Goal: Transaction & Acquisition: Purchase product/service

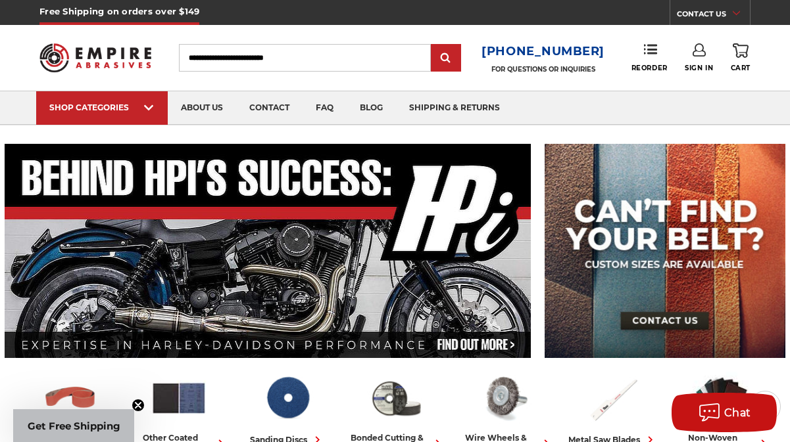
type input "**********"
click at [696, 49] on icon at bounding box center [698, 49] width 13 height 13
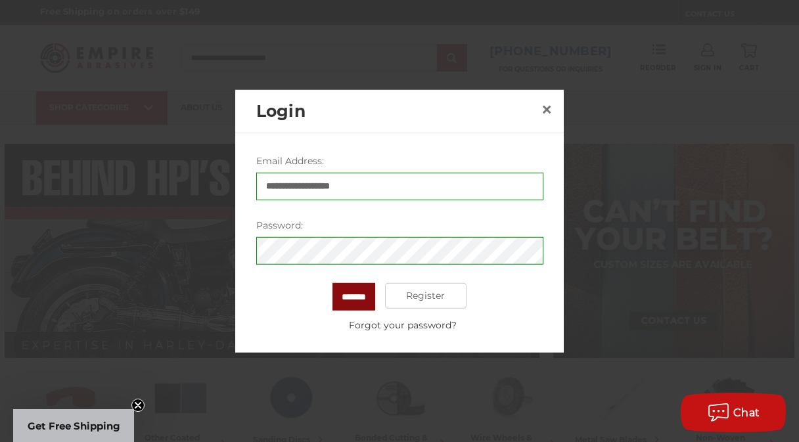
click at [346, 297] on input "*******" at bounding box center [354, 297] width 43 height 28
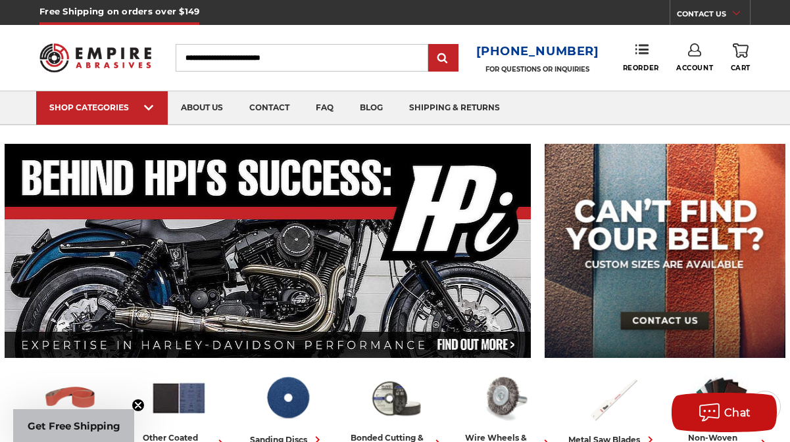
click at [693, 51] on icon at bounding box center [694, 49] width 13 height 13
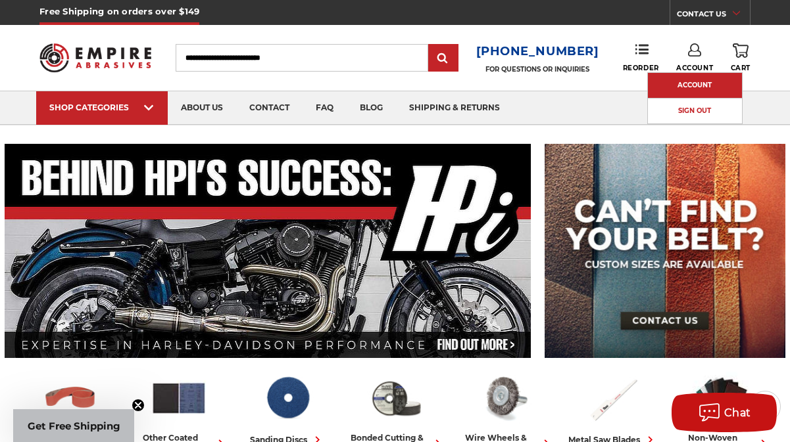
click at [693, 78] on link "Account" at bounding box center [695, 85] width 94 height 25
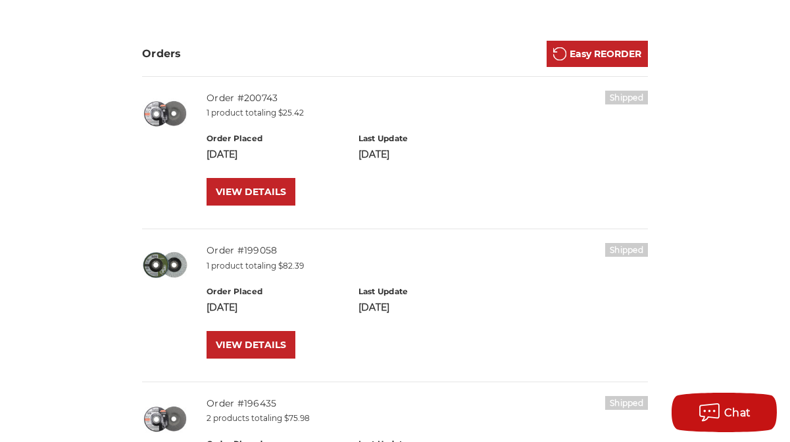
scroll to position [131, 0]
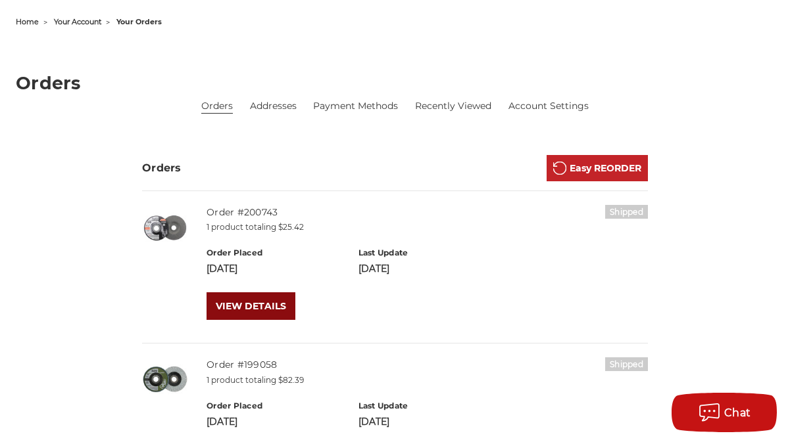
click at [246, 316] on link "VIEW DETAILS" at bounding box center [250, 307] width 89 height 28
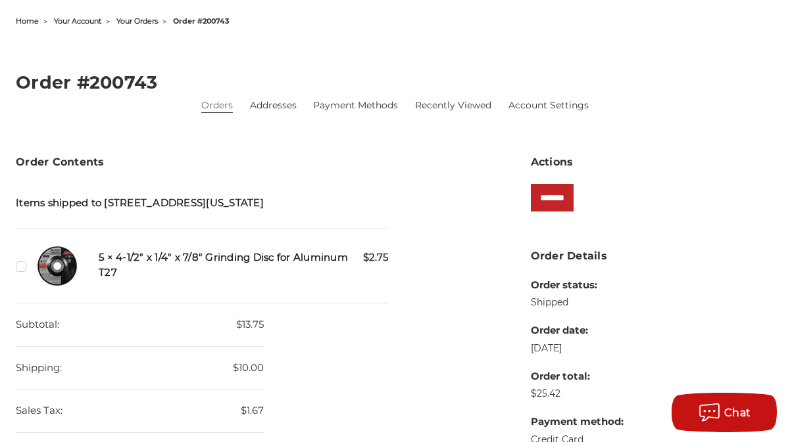
scroll to position [131, 0]
click at [219, 110] on link "Orders" at bounding box center [217, 106] width 32 height 14
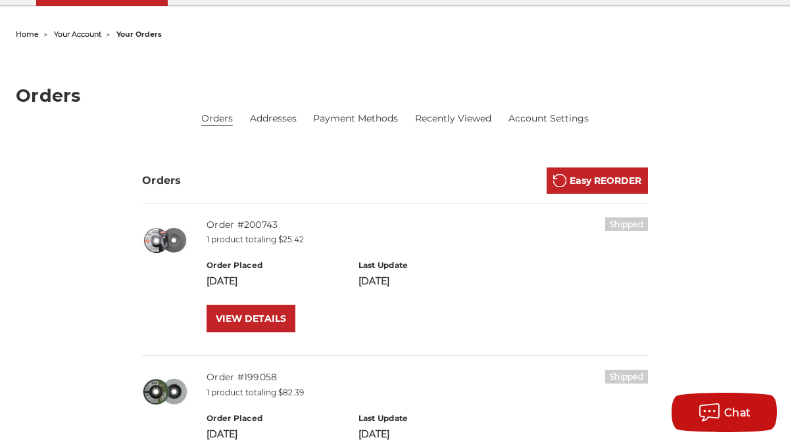
scroll to position [197, 0]
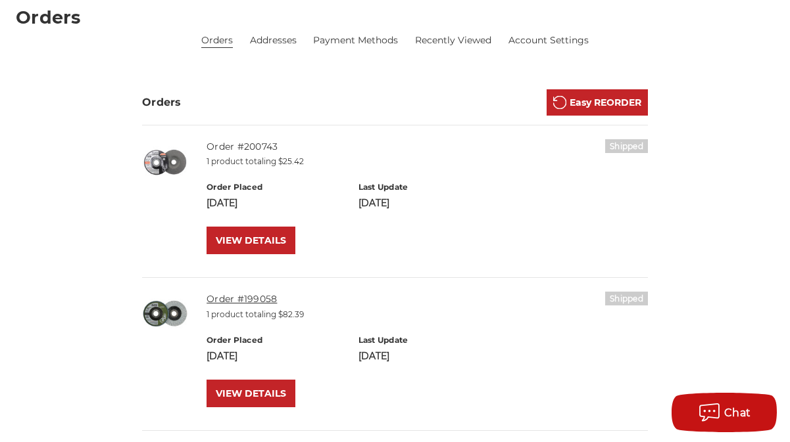
click at [229, 301] on link "Order #199058" at bounding box center [241, 299] width 70 height 12
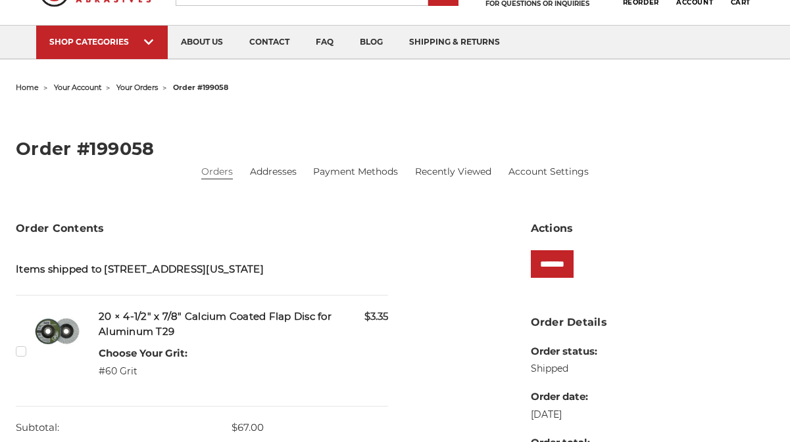
scroll to position [131, 0]
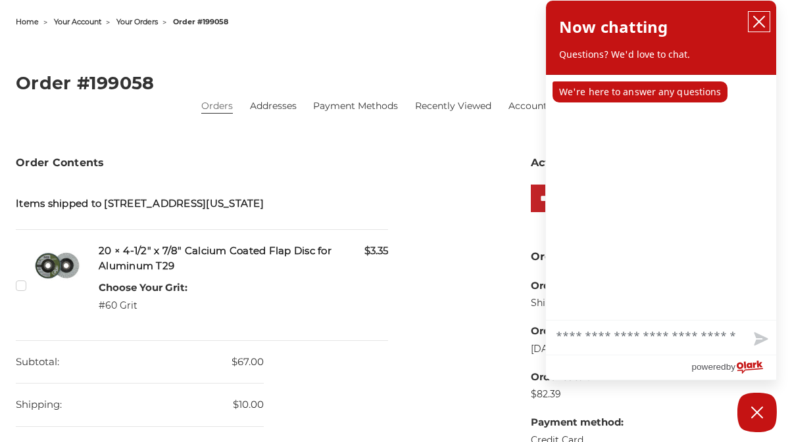
click at [764, 15] on icon "close chatbox" at bounding box center [758, 21] width 13 height 13
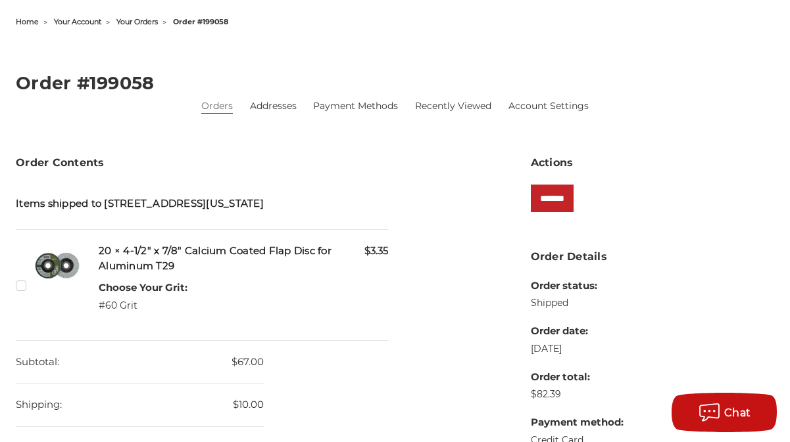
click at [18, 293] on label "Checkbox 540913 label" at bounding box center [23, 286] width 14 height 14
click at [550, 198] on input "*******" at bounding box center [552, 199] width 43 height 28
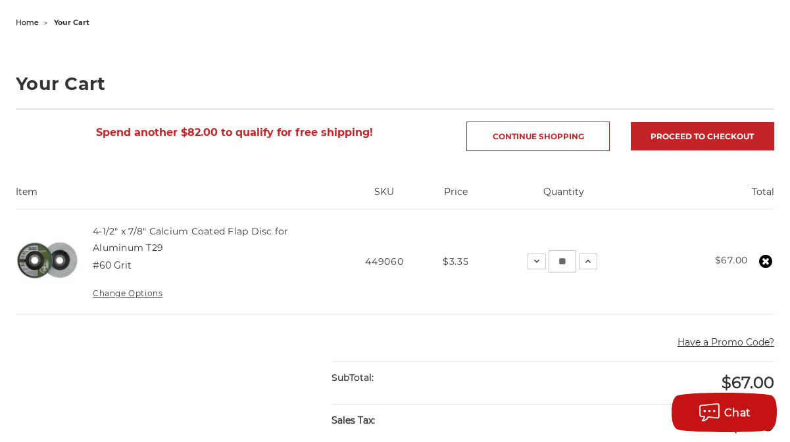
scroll to position [131, 0]
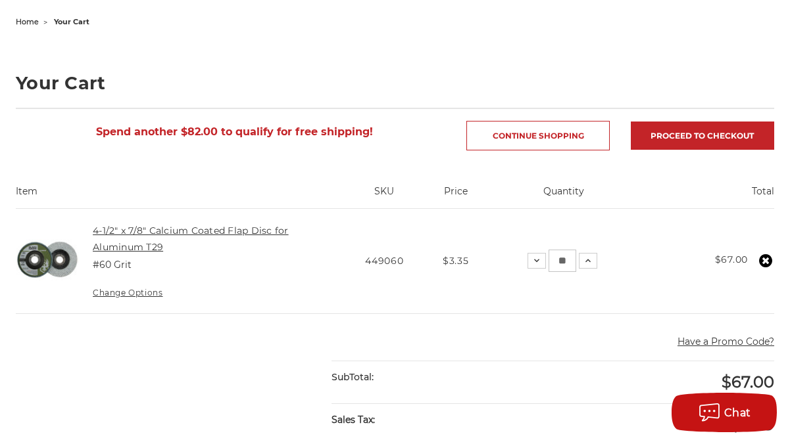
click at [118, 245] on link "4-1/2" x 7/8" Calcium Coated Flap Disc for Aluminum T29" at bounding box center [191, 239] width 196 height 28
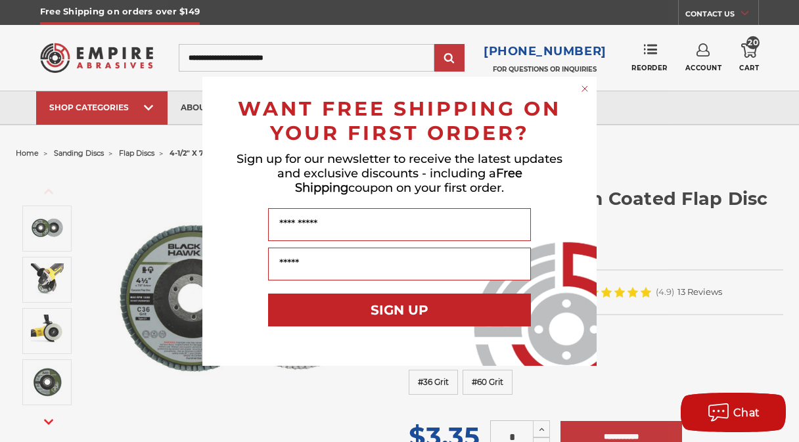
click at [587, 91] on circle "Close dialog" at bounding box center [585, 88] width 12 height 12
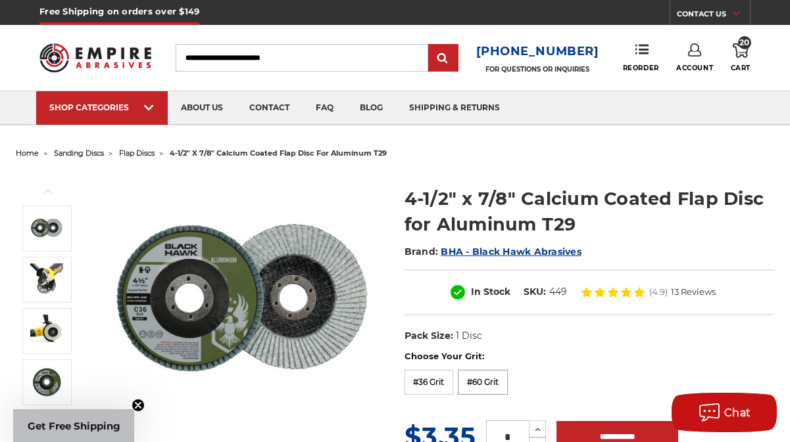
click at [472, 379] on label "#60 Grit" at bounding box center [483, 382] width 50 height 25
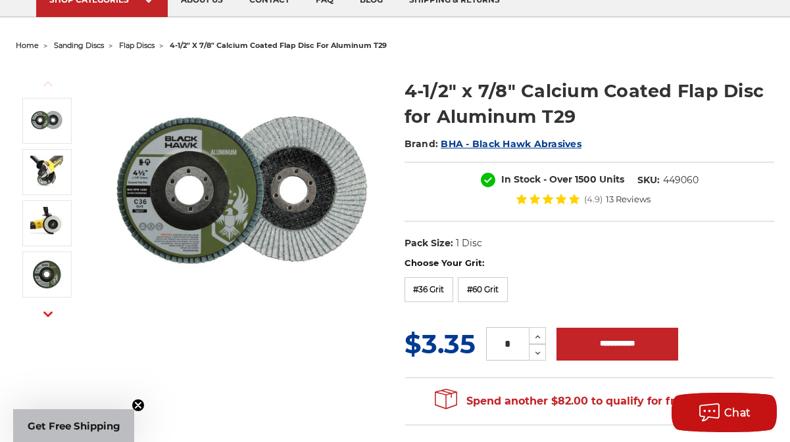
scroll to position [131, 0]
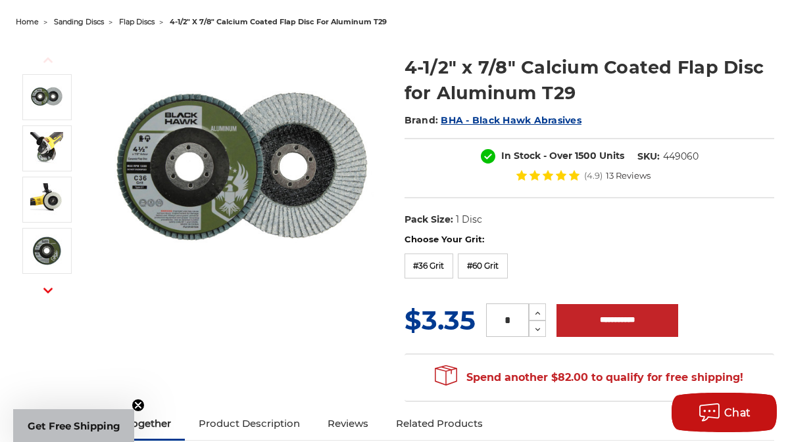
drag, startPoint x: 517, startPoint y: 322, endPoint x: 496, endPoint y: 324, distance: 20.5
click at [496, 324] on input "*" at bounding box center [507, 321] width 43 height 34
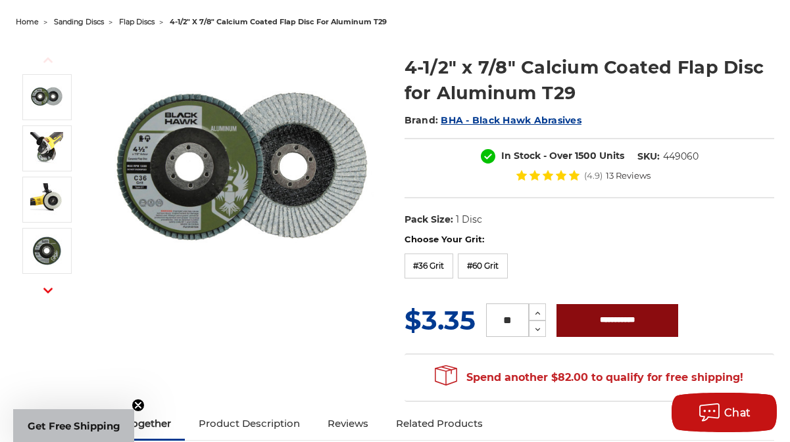
type input "**"
click at [645, 318] on input "**********" at bounding box center [617, 320] width 122 height 33
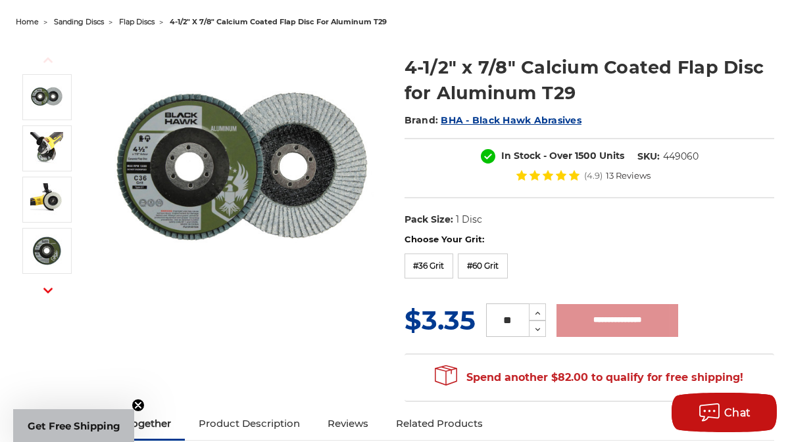
type input "**********"
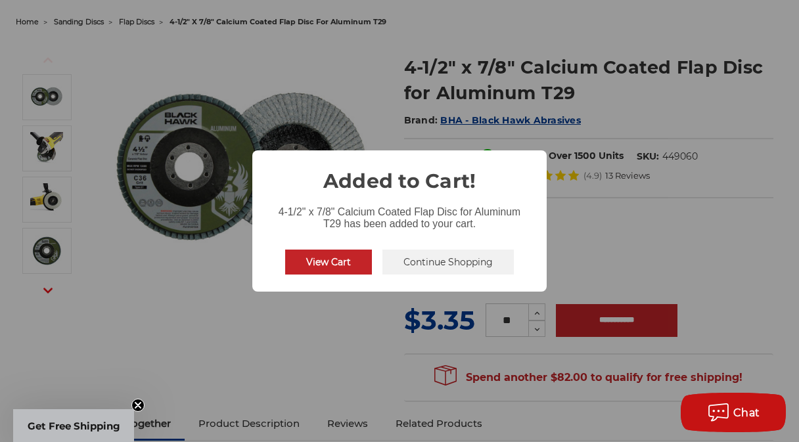
click at [319, 264] on button "View Cart" at bounding box center [328, 262] width 87 height 25
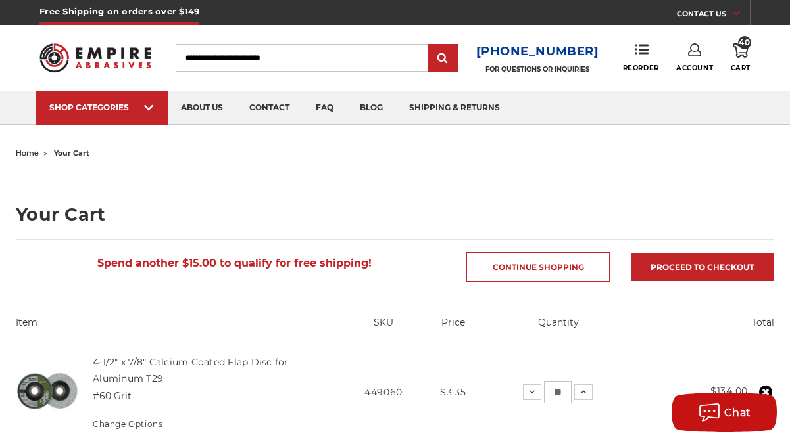
click at [743, 53] on icon at bounding box center [740, 50] width 16 height 14
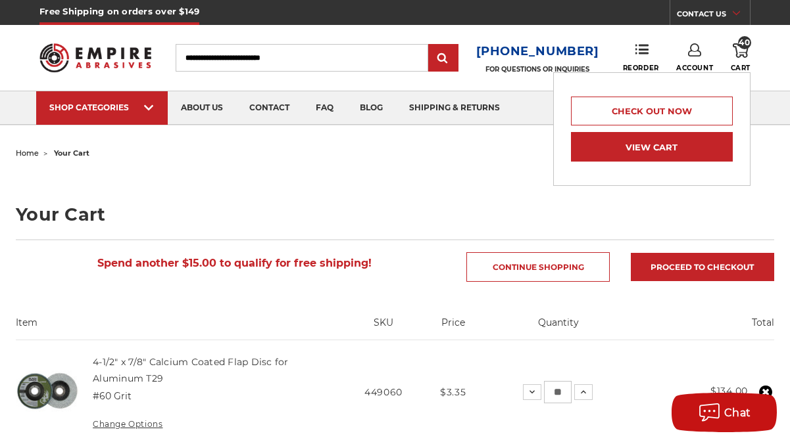
click at [684, 148] on link "View Cart" at bounding box center [652, 147] width 162 height 30
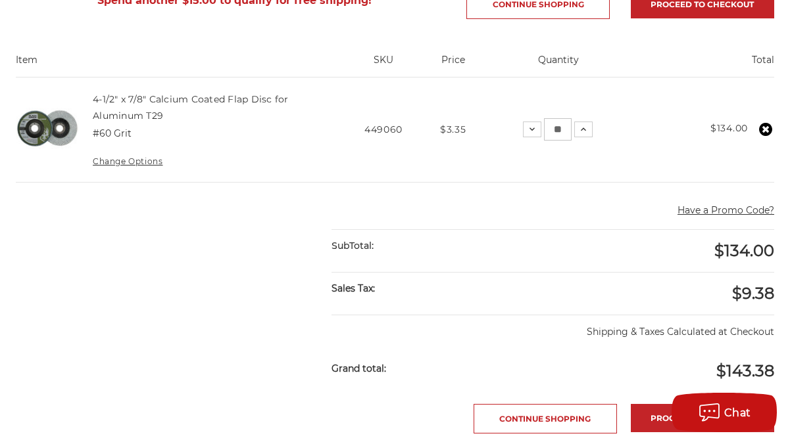
scroll to position [197, 0]
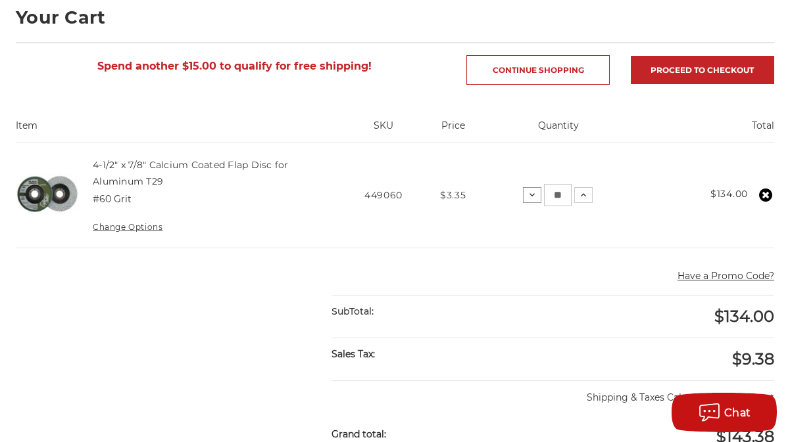
click at [529, 195] on use at bounding box center [531, 194] width 5 height 3
drag, startPoint x: 565, startPoint y: 196, endPoint x: 540, endPoint y: 194, distance: 25.7
click at [541, 194] on div "Decrease Quantity: ** Increase Quantity:" at bounding box center [558, 195] width 70 height 22
type input "**"
click at [475, 313] on div "SubTotal:" at bounding box center [441, 312] width 221 height 32
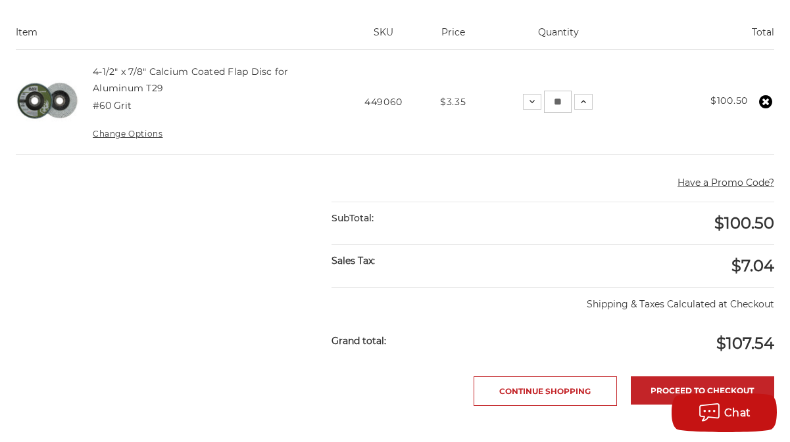
scroll to position [329, 0]
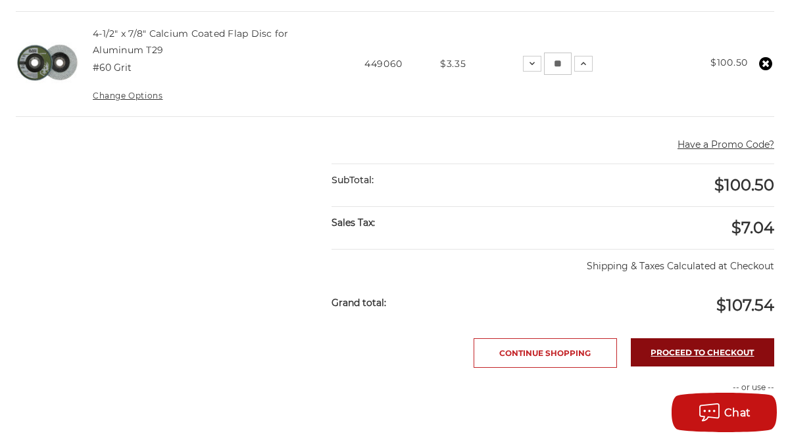
click at [742, 359] on link "Proceed to checkout" at bounding box center [701, 353] width 143 height 28
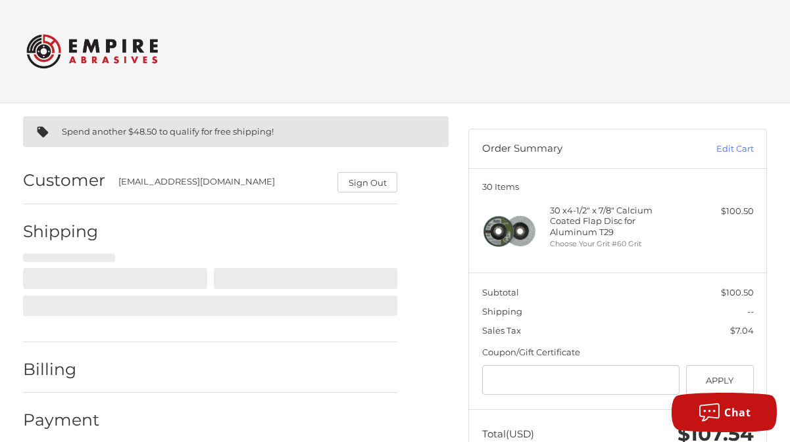
scroll to position [43, 0]
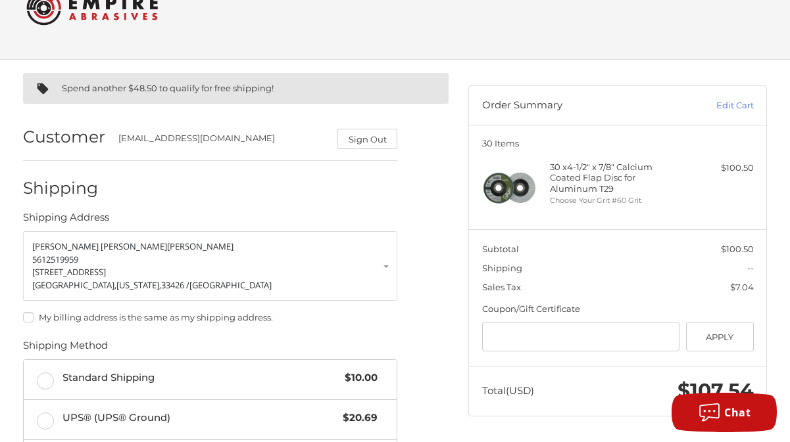
click at [34, 319] on label "My billing address is the same as my shipping address." at bounding box center [210, 317] width 374 height 11
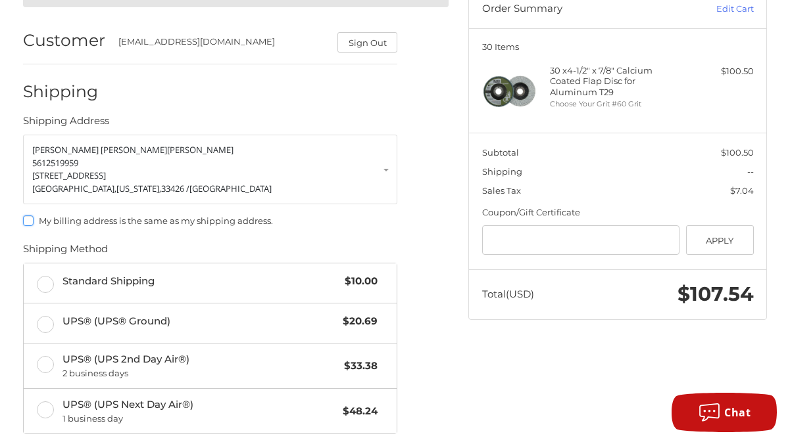
scroll to position [175, 0]
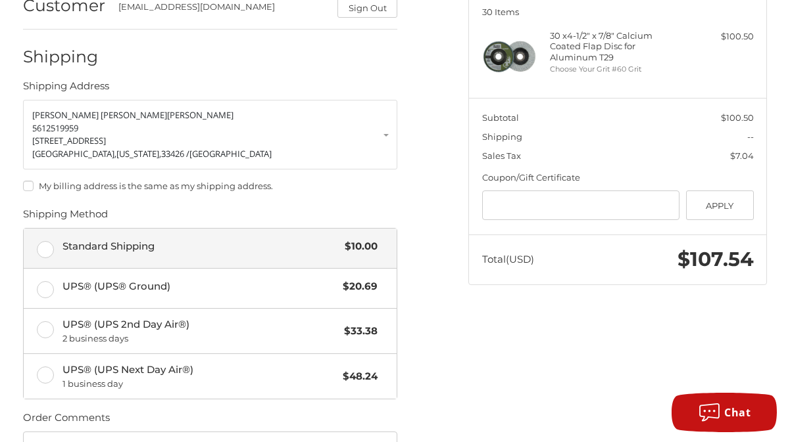
click at [46, 252] on label "Standard Shipping $10.00" at bounding box center [210, 248] width 373 height 39
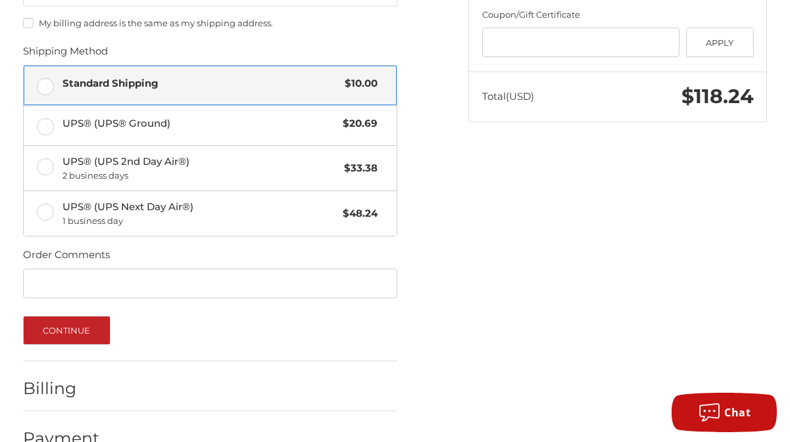
scroll to position [369, 0]
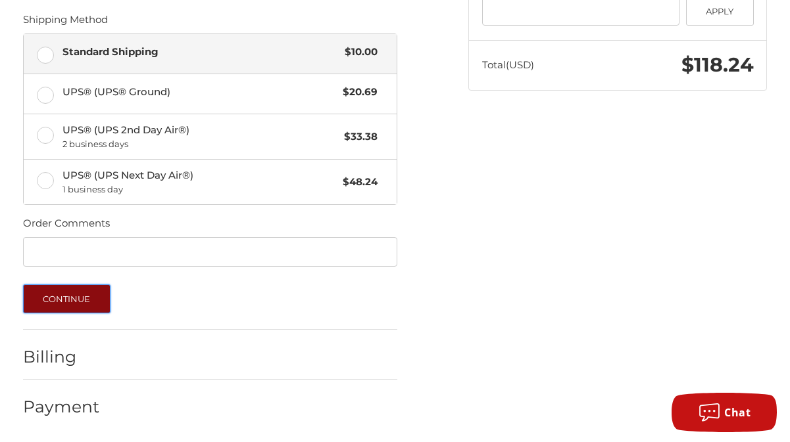
click at [78, 304] on button "Continue" at bounding box center [66, 299] width 87 height 29
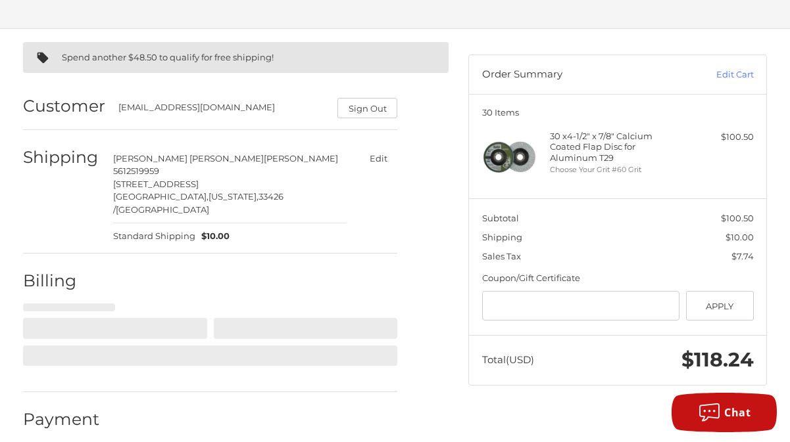
select select "**"
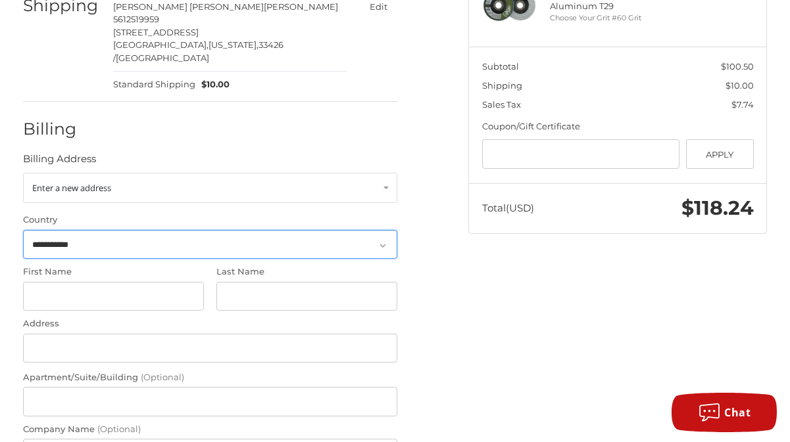
scroll to position [227, 0]
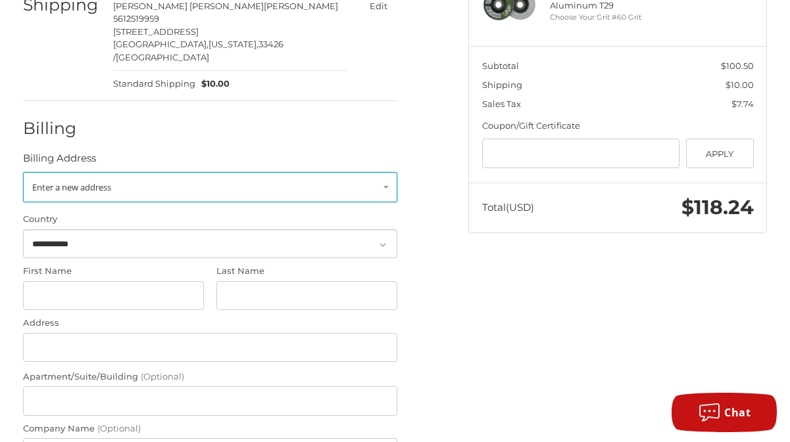
click at [70, 181] on span "Enter a new address" at bounding box center [71, 187] width 79 height 12
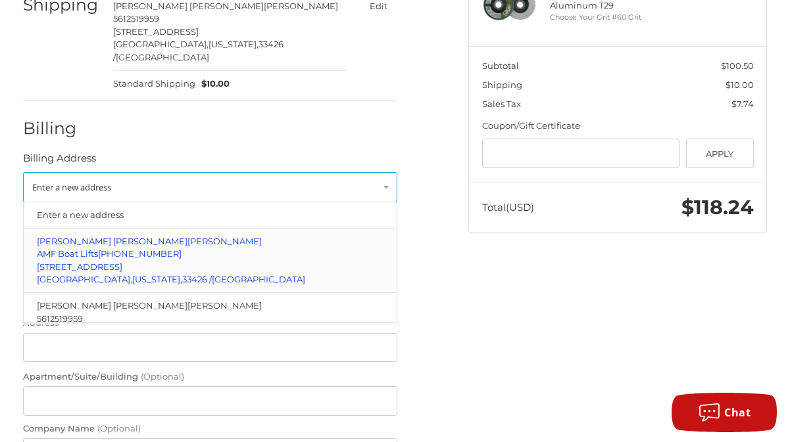
click at [77, 248] on span "AMF Boat Lifts" at bounding box center [67, 253] width 61 height 11
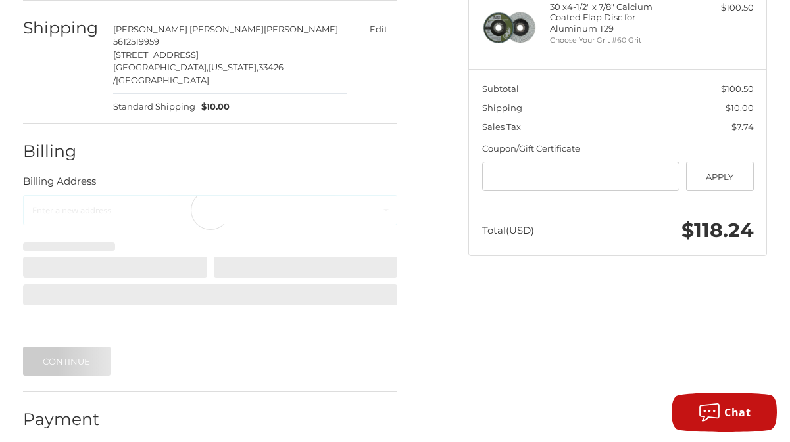
scroll to position [137, 0]
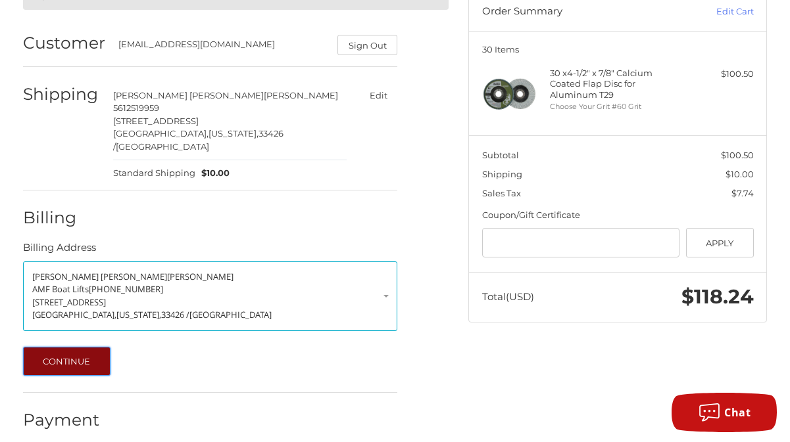
click at [33, 354] on button "Continue" at bounding box center [66, 361] width 87 height 29
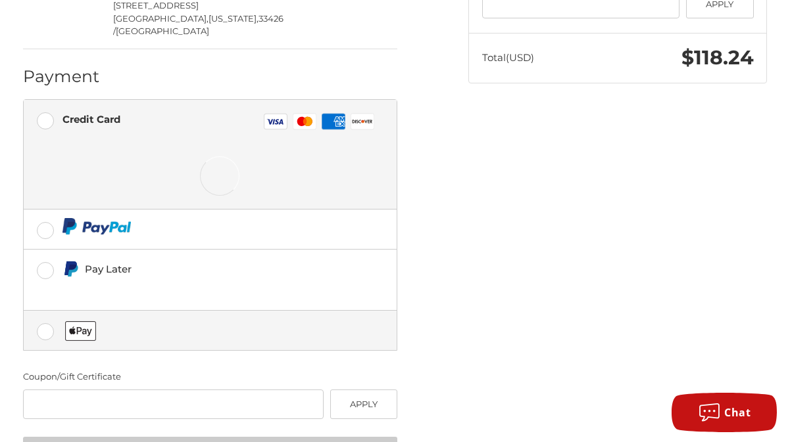
scroll to position [400, 0]
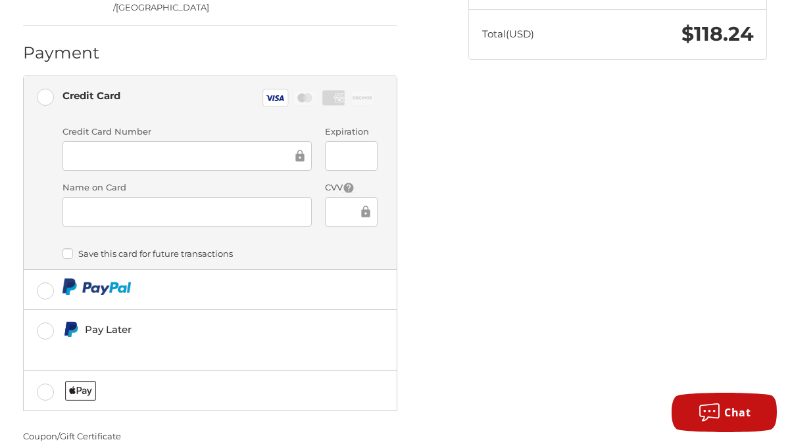
click at [335, 204] on iframe at bounding box center [346, 211] width 25 height 15
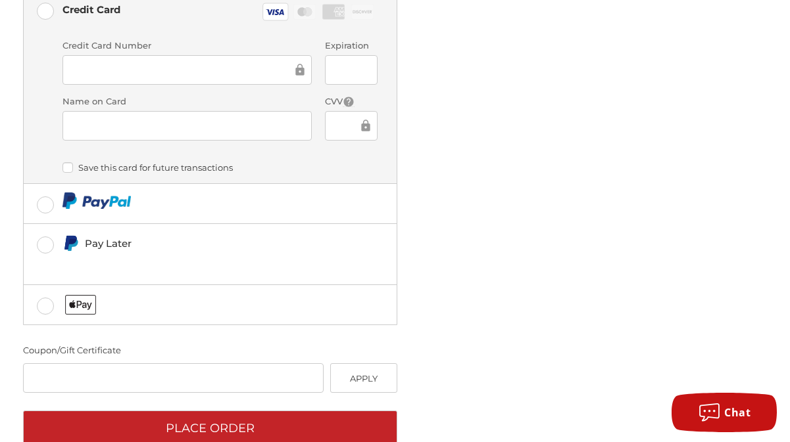
scroll to position [494, 0]
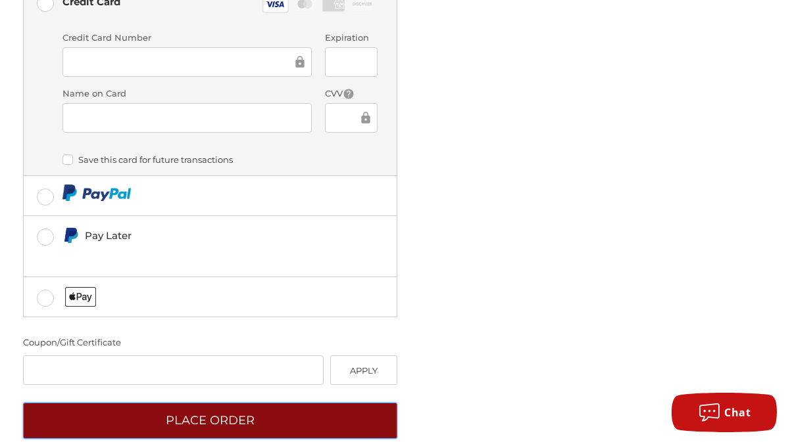
click at [191, 403] on button "Place Order" at bounding box center [210, 421] width 374 height 36
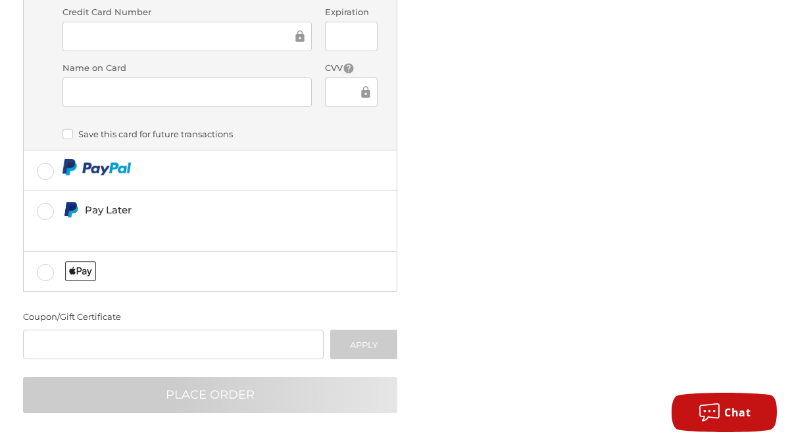
scroll to position [27, 0]
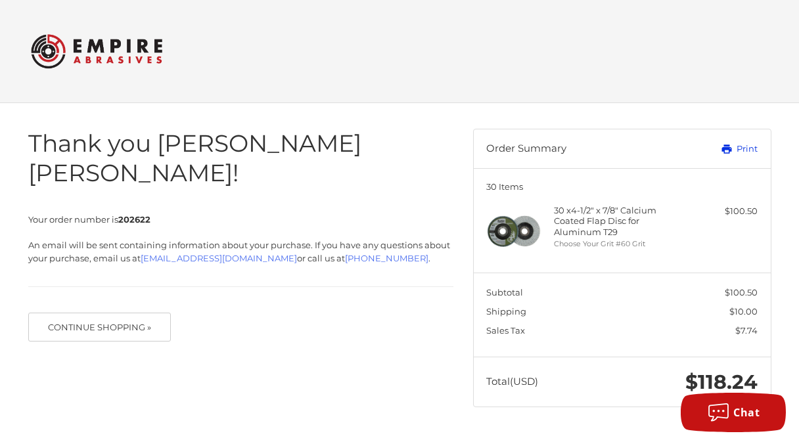
click at [749, 149] on link "Print" at bounding box center [714, 149] width 85 height 13
